Goal: Find specific page/section: Find specific page/section

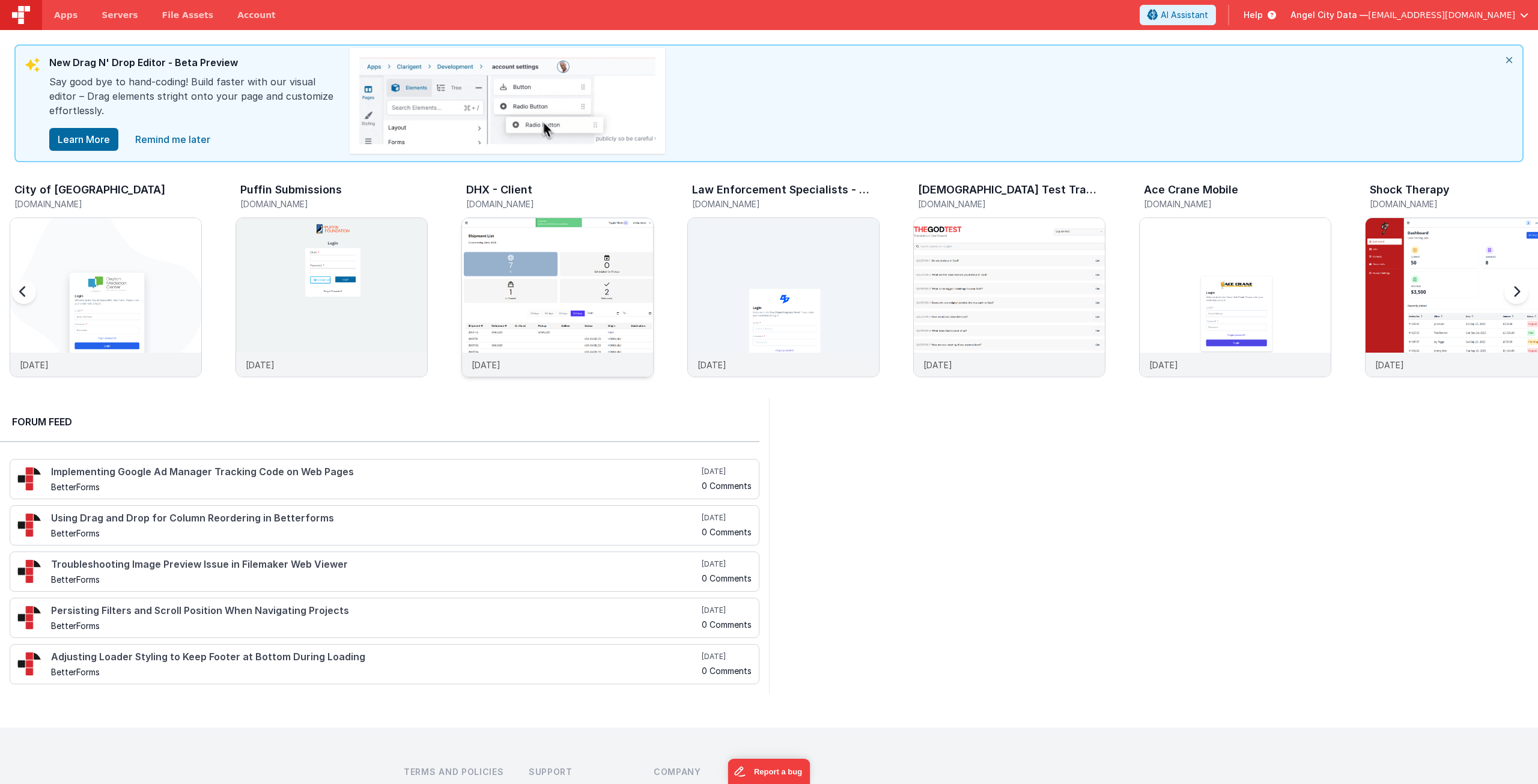
click at [519, 276] on img at bounding box center [558, 314] width 191 height 191
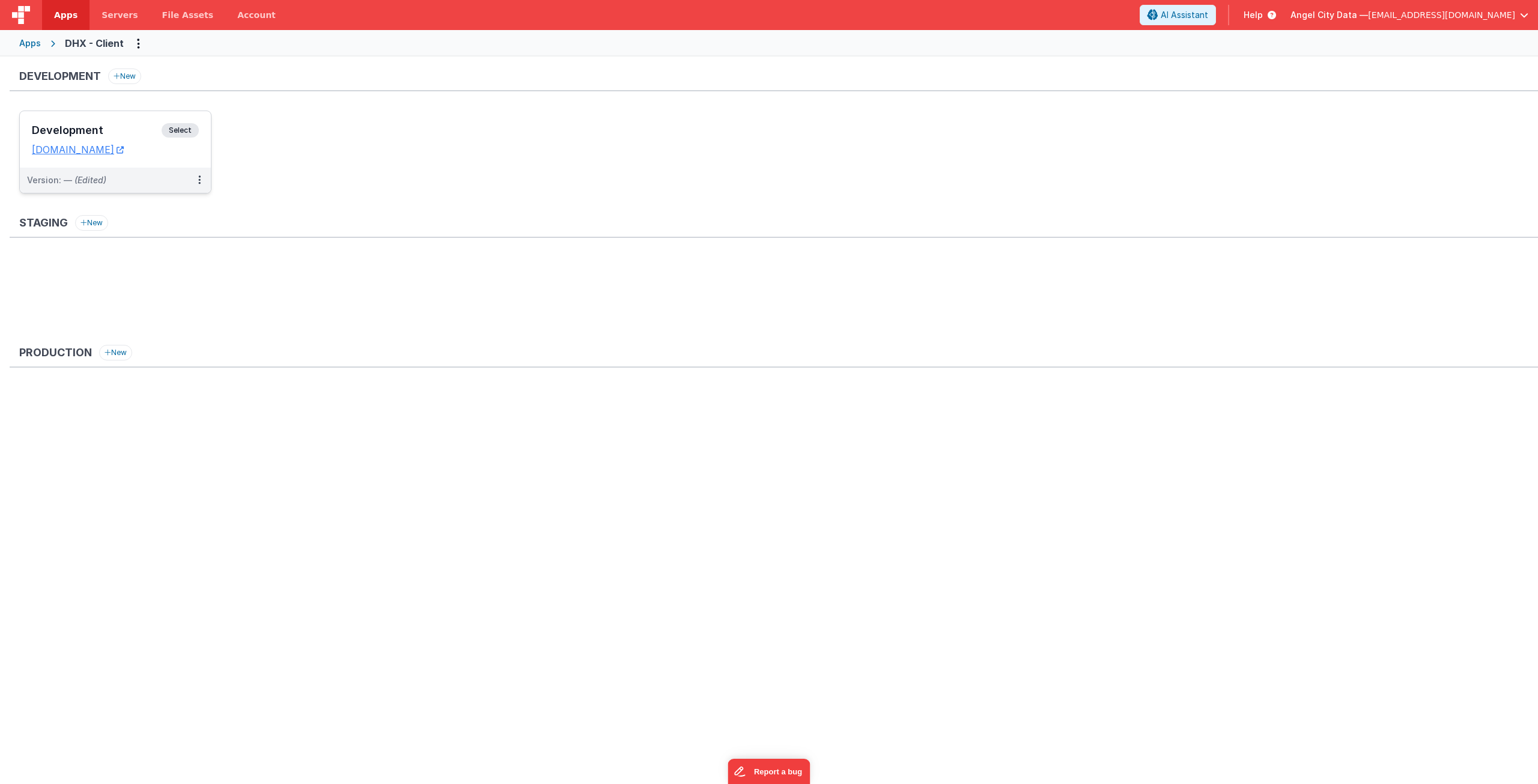
click at [177, 135] on span "Select" at bounding box center [180, 131] width 37 height 15
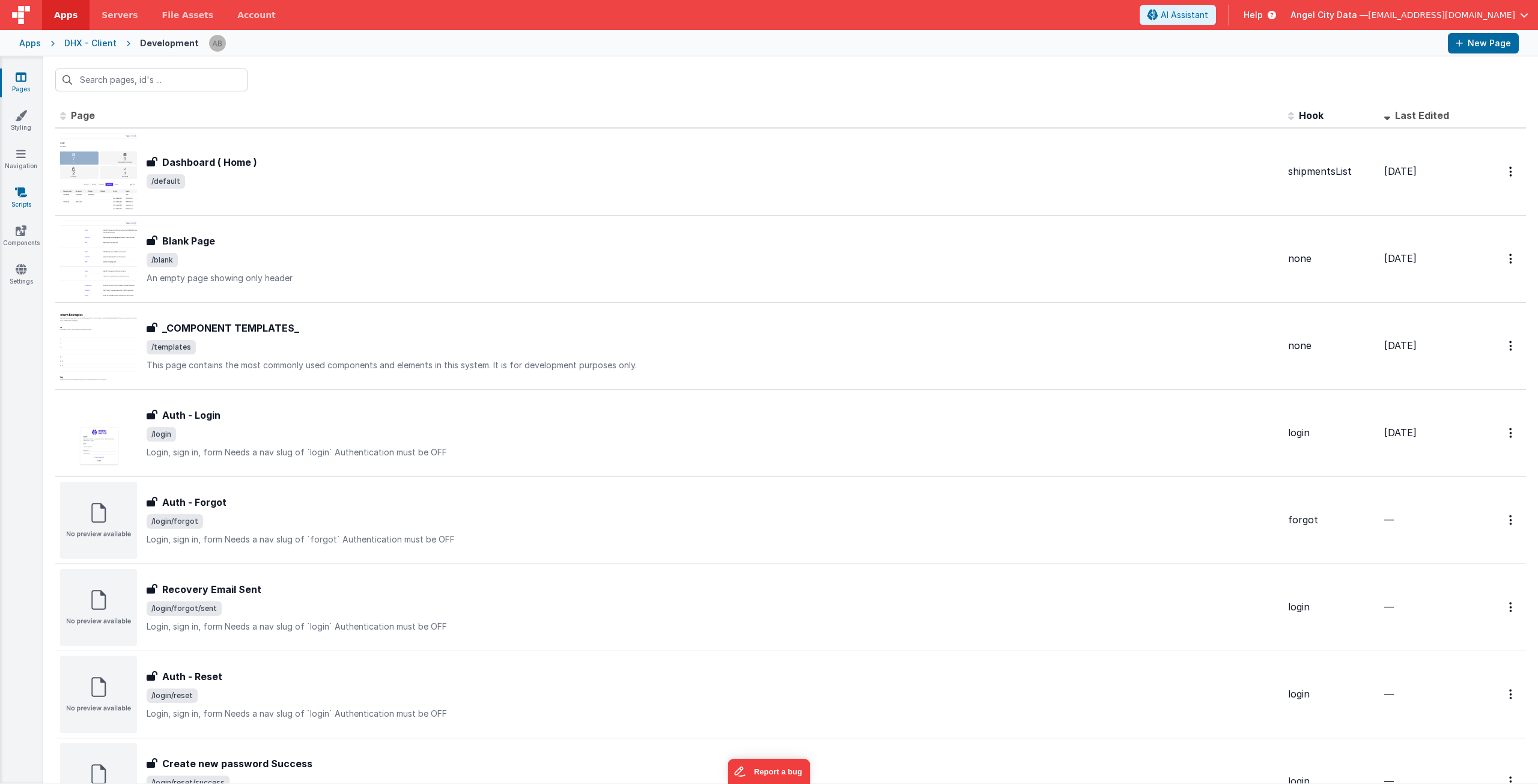
click at [25, 190] on icon at bounding box center [21, 192] width 12 height 12
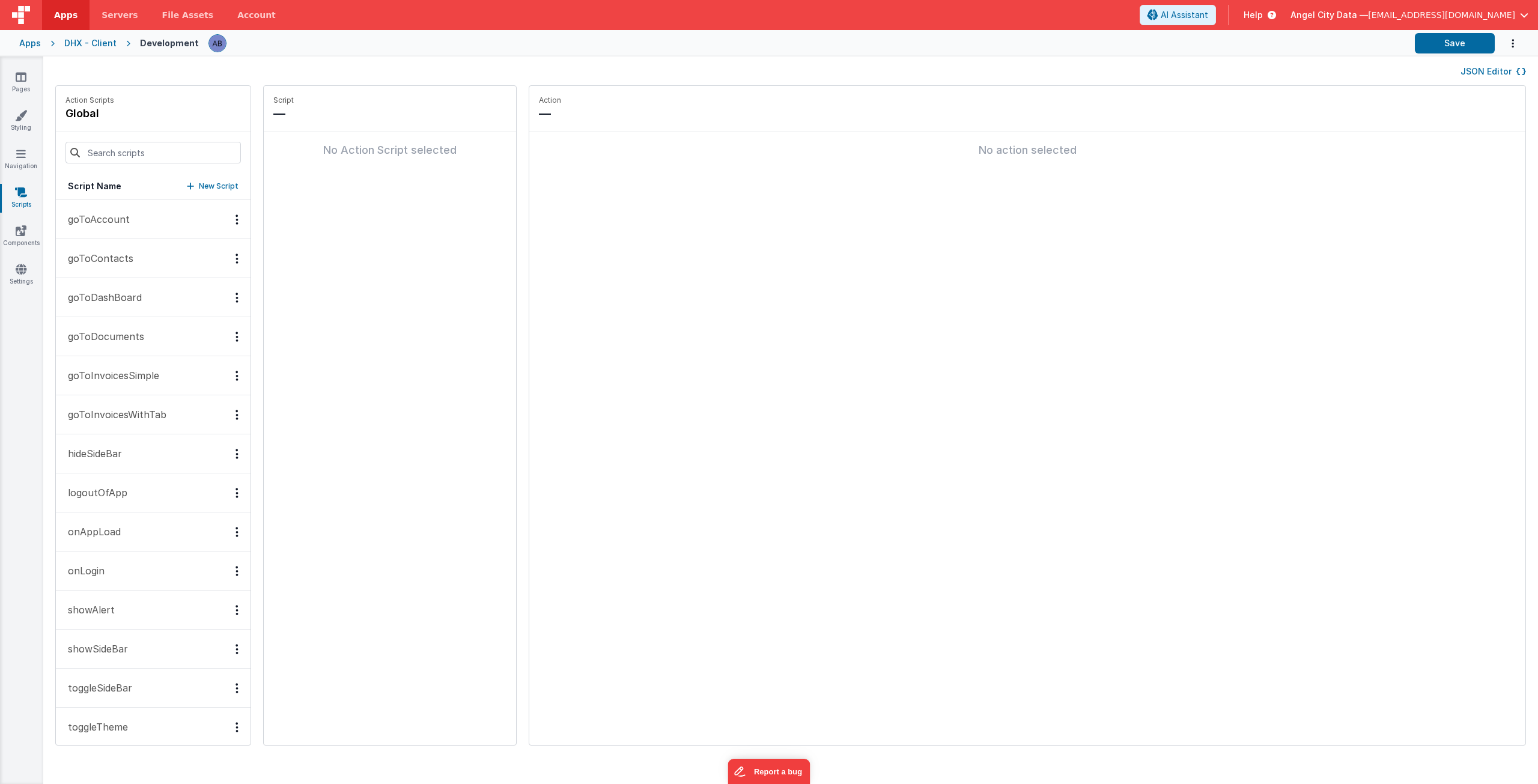
scroll to position [11, 0]
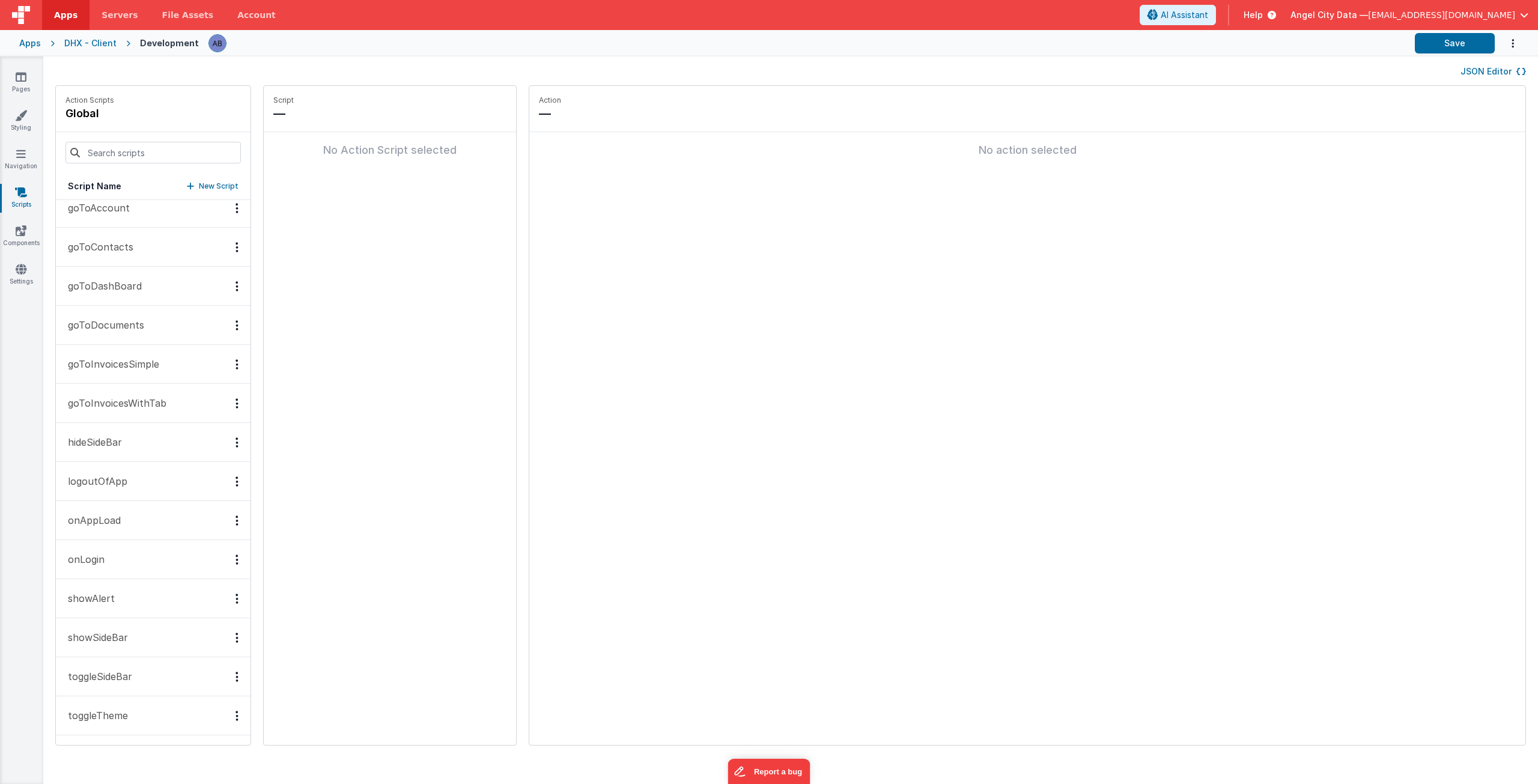
click at [158, 519] on button "onAppLoad" at bounding box center [153, 520] width 195 height 39
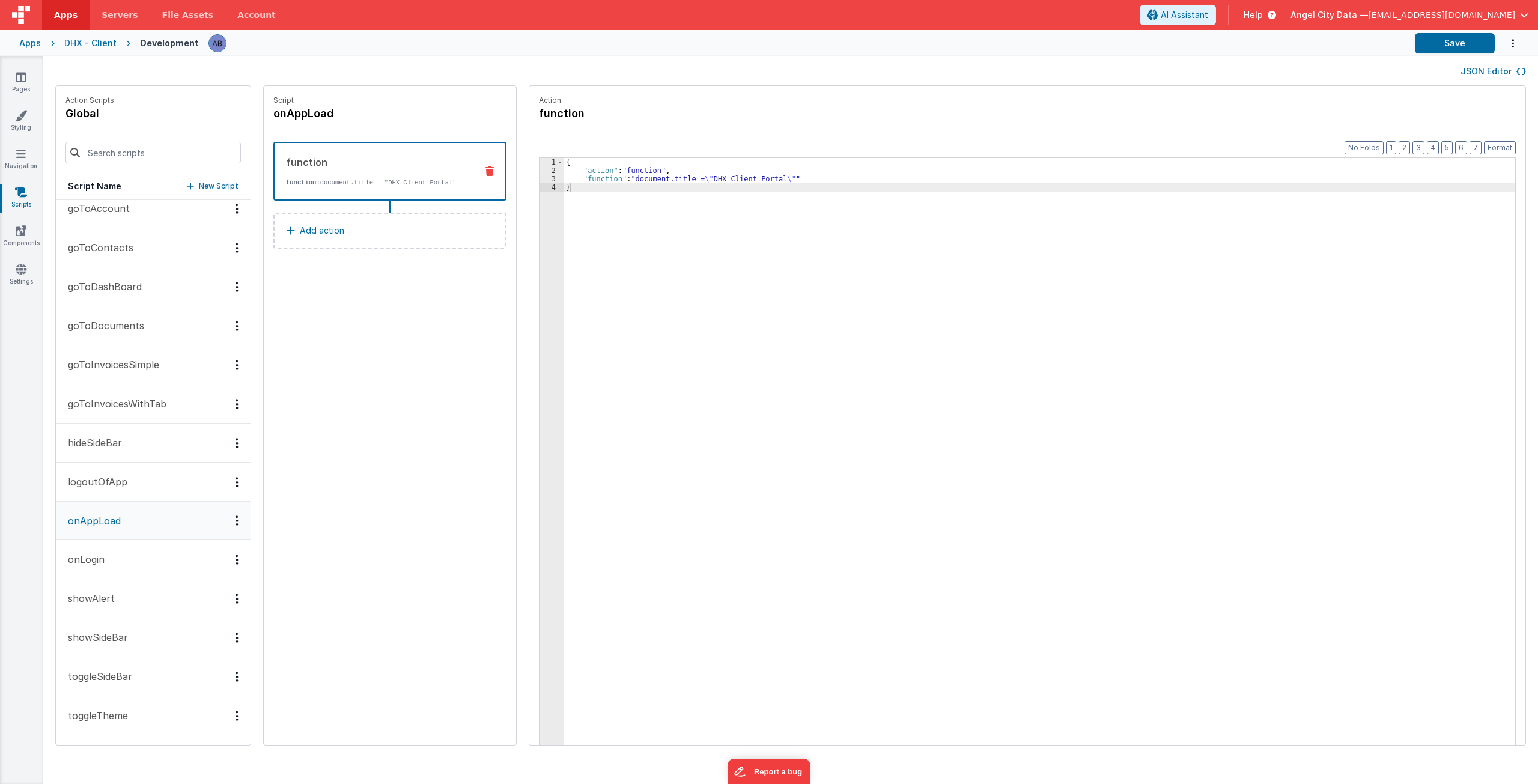
scroll to position [10, 0]
click at [97, 45] on div "DHX - Client" at bounding box center [91, 44] width 52 height 12
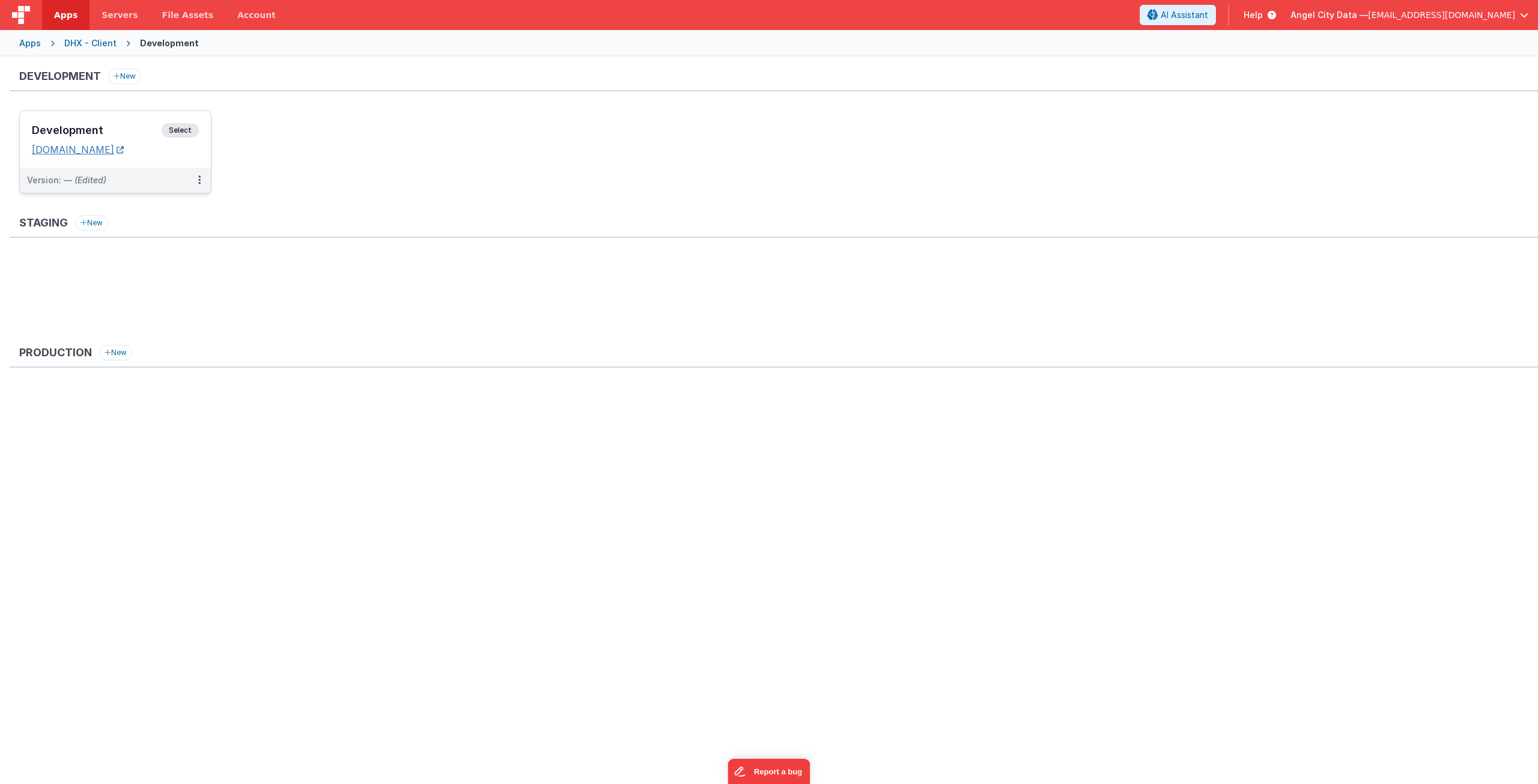
click at [124, 147] on link "[DOMAIN_NAME]" at bounding box center [78, 150] width 92 height 12
click at [171, 127] on span "Select" at bounding box center [180, 131] width 37 height 15
